Goal: Information Seeking & Learning: Check status

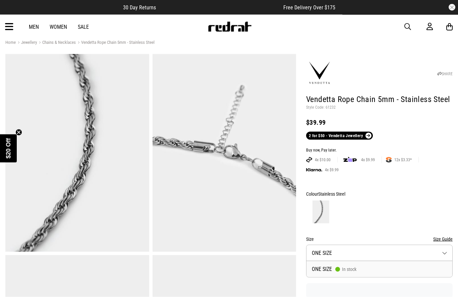
click at [434, 245] on button "Size ONE SIZE" at bounding box center [379, 253] width 146 height 16
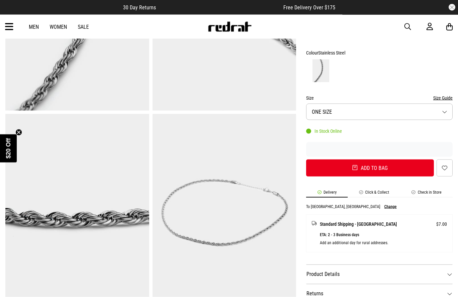
scroll to position [149, 0]
click at [435, 190] on li "Check in Store" at bounding box center [426, 194] width 52 height 8
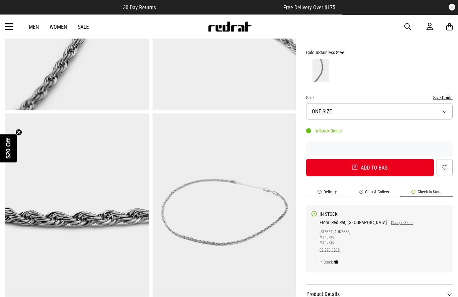
scroll to position [149, 0]
click at [1, 33] on div "Men Women Sale Sign in New Back Footwear Back Mens Back Womens Back Youth & Kid…" at bounding box center [229, 27] width 458 height 24
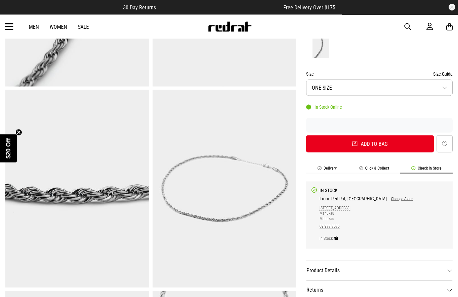
scroll to position [164, 0]
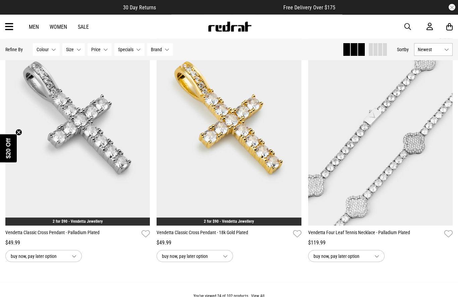
scroll to position [1859, 0]
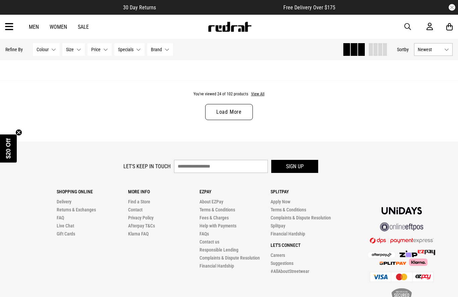
click at [215, 115] on link "Load More" at bounding box center [229, 112] width 48 height 16
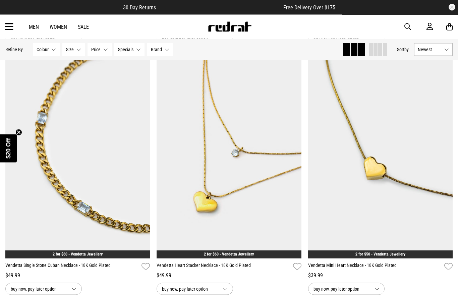
scroll to position [3845, 0]
click at [20, 136] on circle "Close teaser" at bounding box center [19, 133] width 6 height 6
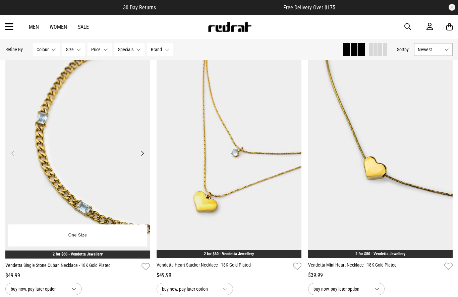
click at [56, 152] on img at bounding box center [77, 157] width 145 height 203
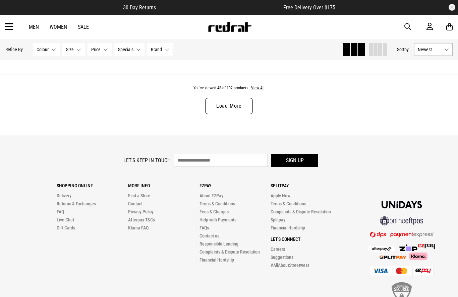
scroll to position [2085, 0]
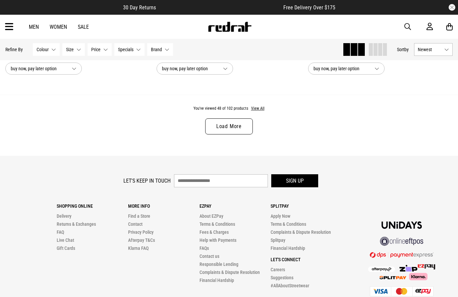
click at [223, 135] on link "Load More" at bounding box center [229, 127] width 48 height 16
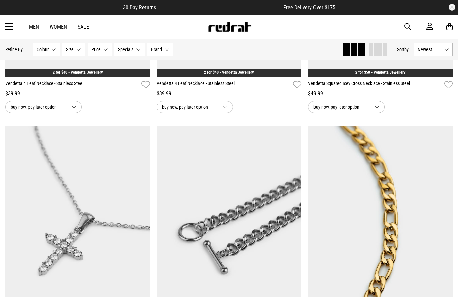
scroll to position [2803, 0]
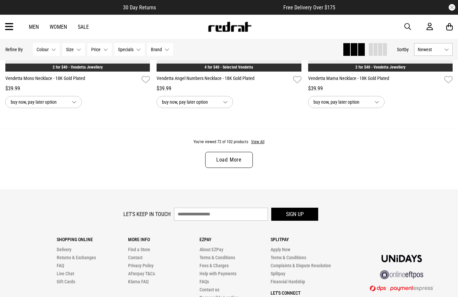
click at [235, 168] on link "Load More" at bounding box center [229, 160] width 48 height 16
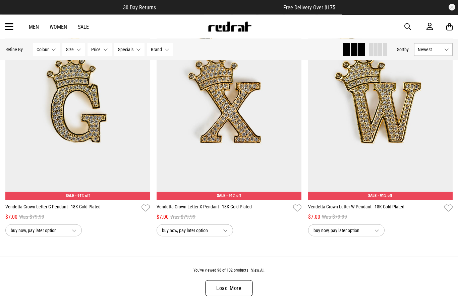
scroll to position [5960, 0]
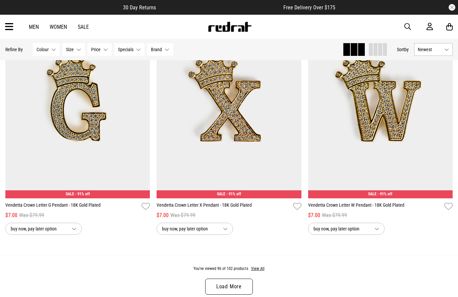
click at [240, 295] on link "Load More" at bounding box center [229, 287] width 48 height 16
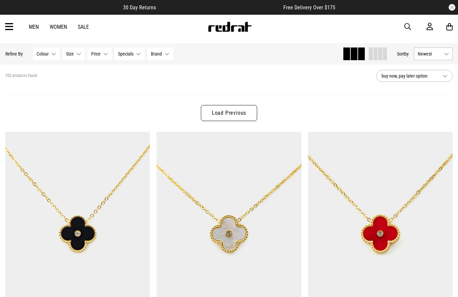
scroll to position [24, 0]
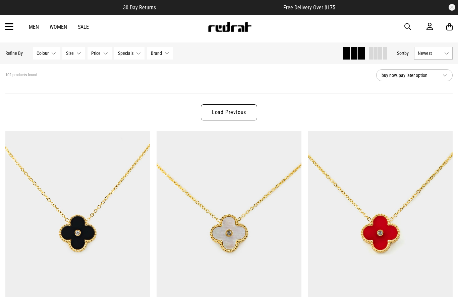
click at [245, 118] on link "Load Previous" at bounding box center [229, 113] width 56 height 16
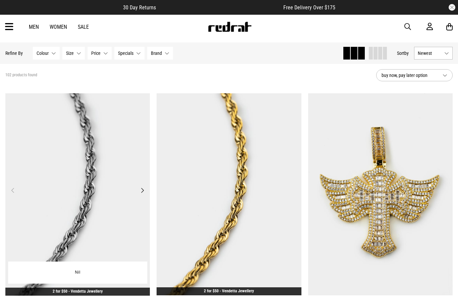
click at [104, 255] on img at bounding box center [77, 194] width 145 height 203
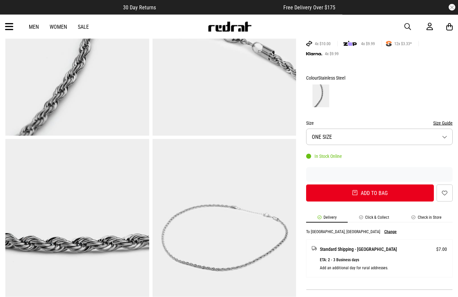
scroll to position [124, 0]
click at [425, 219] on li "Check in Store" at bounding box center [426, 219] width 52 height 8
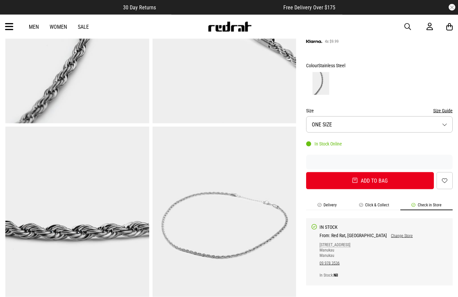
scroll to position [136, 0]
click at [327, 253] on p "1C Ronwood Ave Manukau Manukau" at bounding box center [365, 250] width 93 height 16
click at [333, 256] on p "1C Ronwood Ave Manukau Manukau" at bounding box center [365, 250] width 93 height 16
click at [328, 255] on p "1C Ronwood Ave Manukau Manukau" at bounding box center [365, 250] width 93 height 16
click at [334, 251] on p "1C Ronwood Ave Manukau Manukau" at bounding box center [365, 250] width 93 height 16
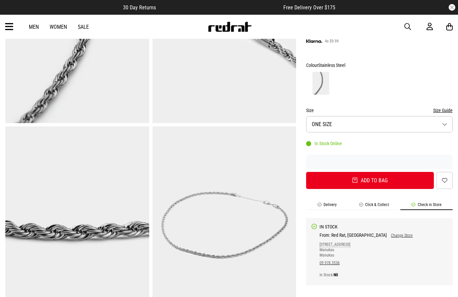
click at [331, 247] on p "1C Ronwood Ave Manukau Manukau" at bounding box center [365, 250] width 93 height 16
